Goal: Task Accomplishment & Management: Manage account settings

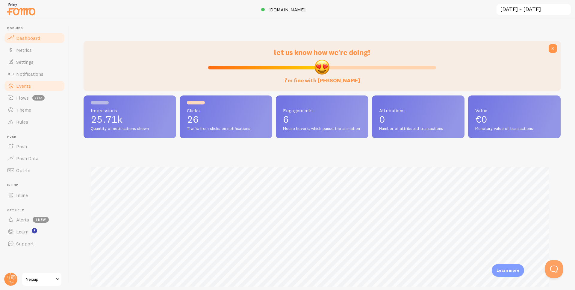
click at [25, 82] on link "Events" at bounding box center [35, 86] width 62 height 12
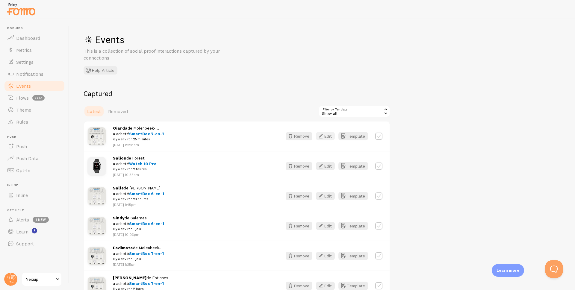
click at [327, 135] on button "Edit" at bounding box center [325, 136] width 19 height 8
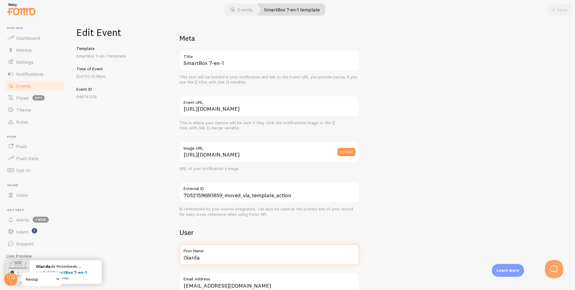
drag, startPoint x: 209, startPoint y: 260, endPoint x: 165, endPoint y: 260, distance: 43.7
click at [165, 260] on div "Meta SmartBox 7-en-1 Title This text will be bolded in your notification and li…" at bounding box center [370, 154] width 410 height 271
type input "[PERSON_NAME]"
click at [561, 13] on button "Save" at bounding box center [559, 10] width 24 height 12
click at [21, 85] on span "Events" at bounding box center [23, 86] width 15 height 6
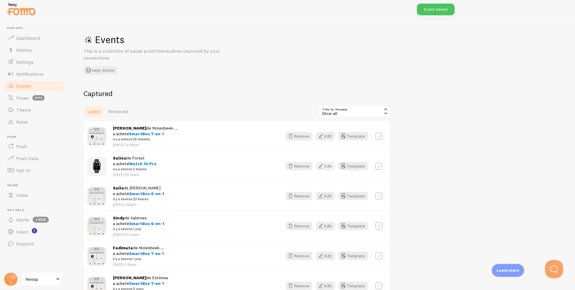
click at [326, 167] on button "Edit" at bounding box center [325, 166] width 19 height 8
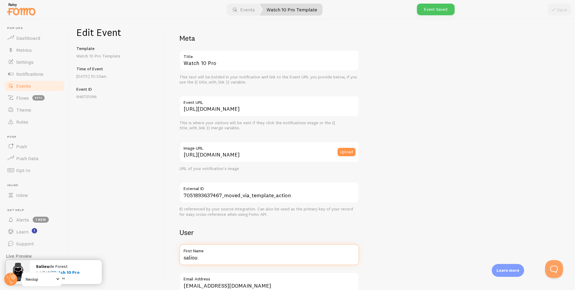
drag, startPoint x: 204, startPoint y: 256, endPoint x: 172, endPoint y: 258, distance: 31.5
click at [172, 258] on div "Meta Watch 10 Pro Title This text will be bolded in your notification and link …" at bounding box center [370, 154] width 410 height 271
type input "[PERSON_NAME]"
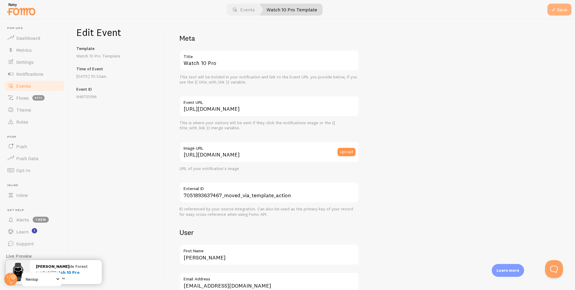
click at [565, 13] on button "Save" at bounding box center [559, 10] width 24 height 12
click at [26, 86] on span "Events" at bounding box center [23, 86] width 15 height 6
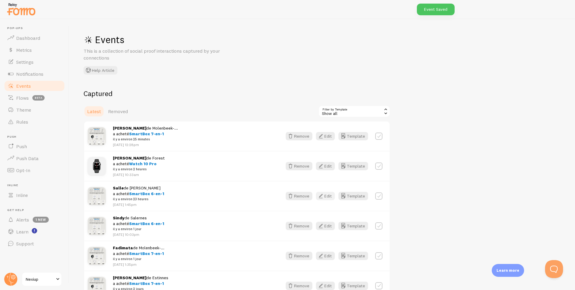
click at [327, 197] on button "Edit" at bounding box center [325, 196] width 19 height 8
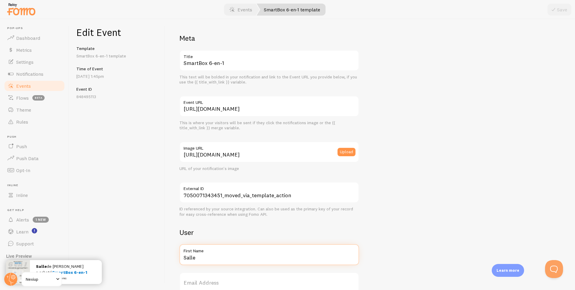
drag, startPoint x: 209, startPoint y: 259, endPoint x: 172, endPoint y: 258, distance: 36.2
click at [172, 258] on div "Meta SmartBox 6-en-1 Title This text will be bolded in your notification and li…" at bounding box center [370, 154] width 410 height 271
type input "Said"
click at [559, 7] on button "Save" at bounding box center [559, 10] width 24 height 12
click at [20, 88] on span "Events" at bounding box center [23, 86] width 15 height 6
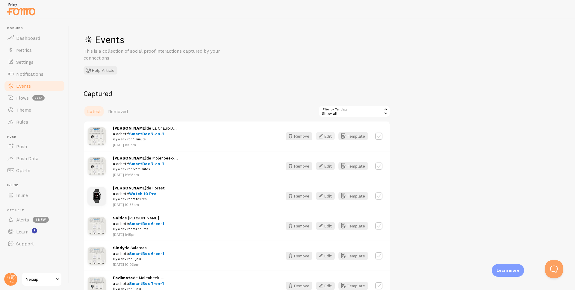
click at [330, 135] on button "Edit" at bounding box center [325, 136] width 19 height 8
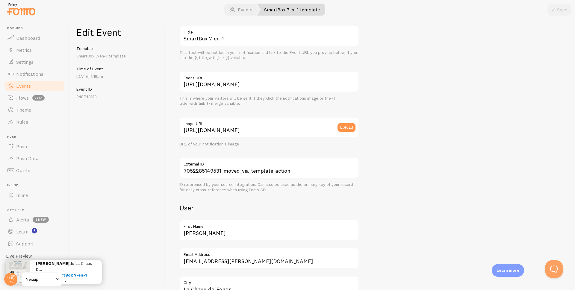
scroll to position [120, 0]
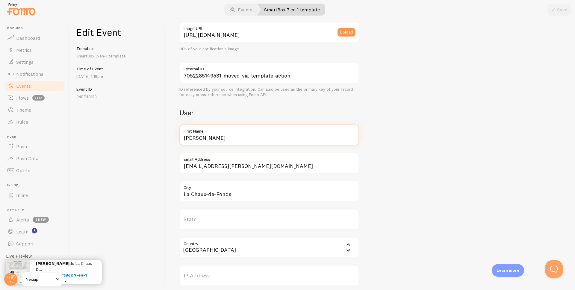
drag, startPoint x: 194, startPoint y: 141, endPoint x: 175, endPoint y: 141, distance: 18.6
click at [177, 141] on div "Meta SmartBox 7-en-1 Title This text will be bolded in your notification and li…" at bounding box center [370, 154] width 410 height 271
type input "[PERSON_NAME]"
click at [548, 13] on button "Save" at bounding box center [559, 10] width 24 height 12
click at [19, 87] on span "Events" at bounding box center [23, 86] width 15 height 6
